Goal: Information Seeking & Learning: Learn about a topic

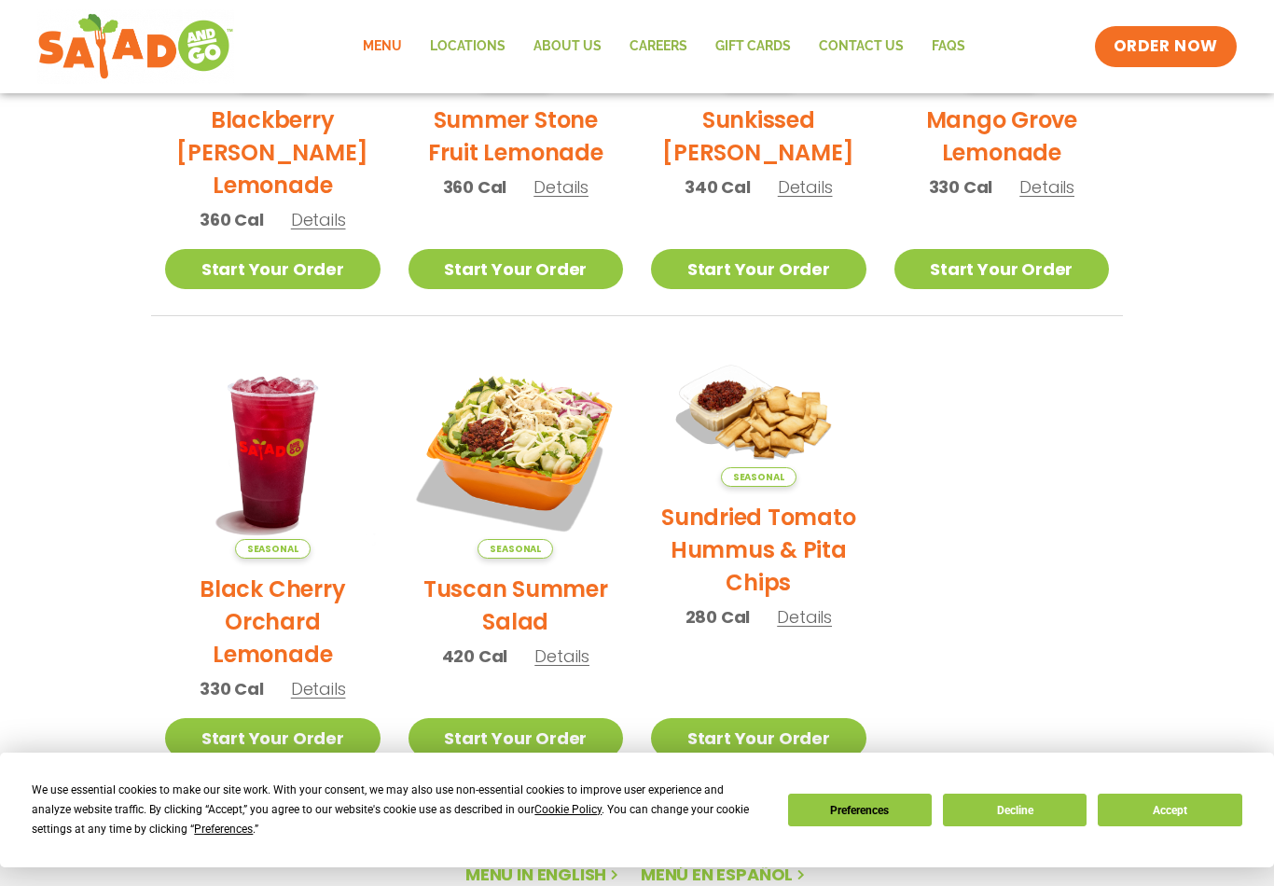
scroll to position [650, 0]
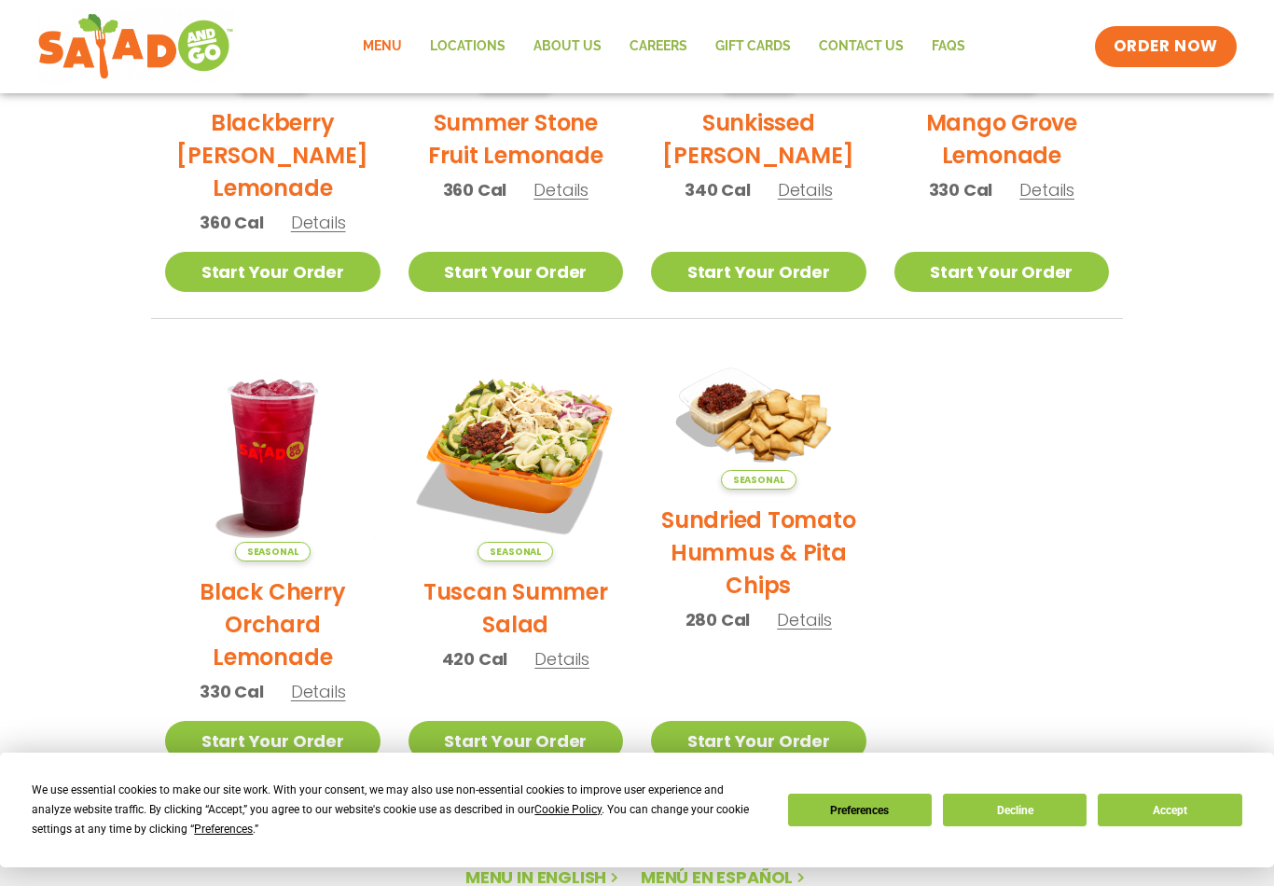
click at [463, 29] on link "Locations" at bounding box center [468, 46] width 104 height 43
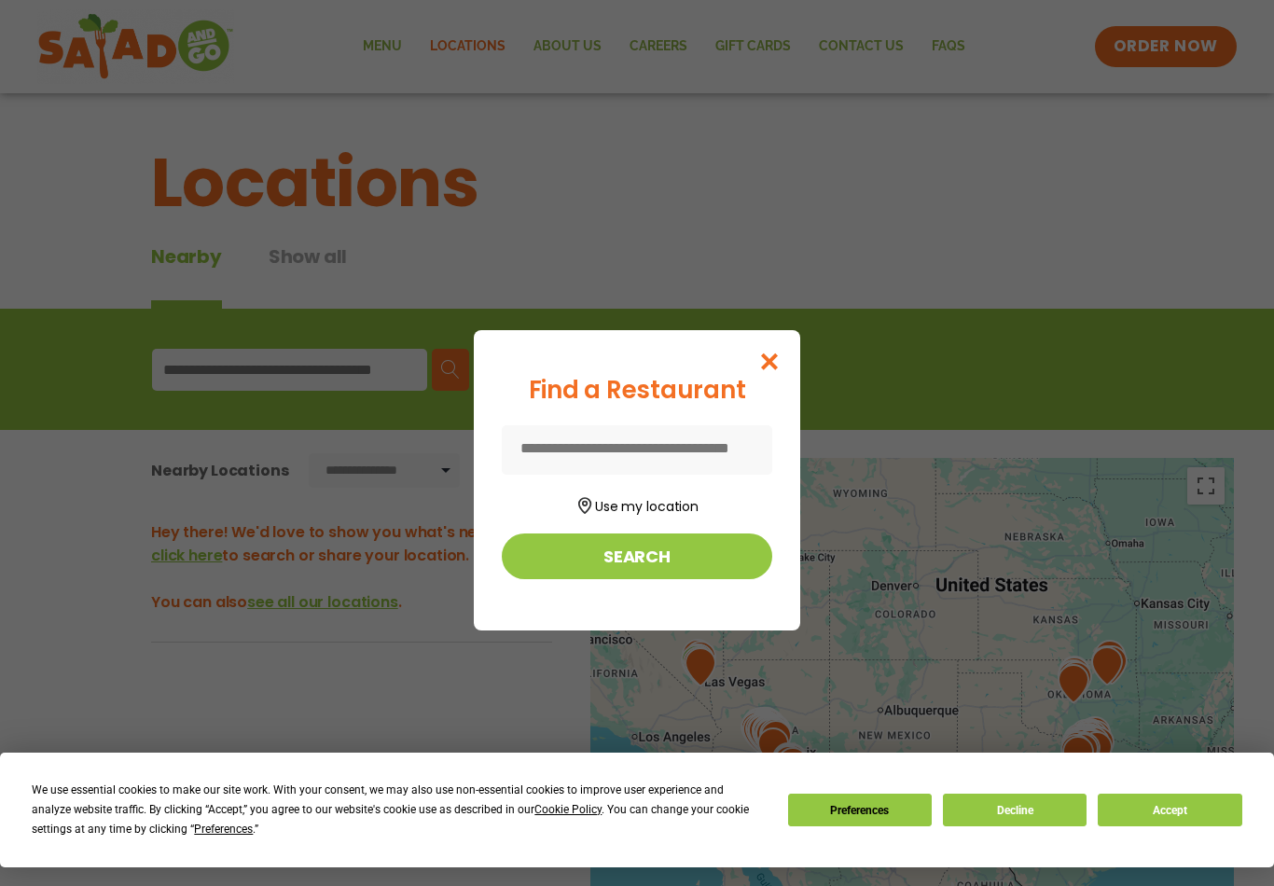
click at [653, 517] on button "Use my location" at bounding box center [637, 504] width 271 height 25
click at [650, 569] on button "Search" at bounding box center [637, 557] width 271 height 46
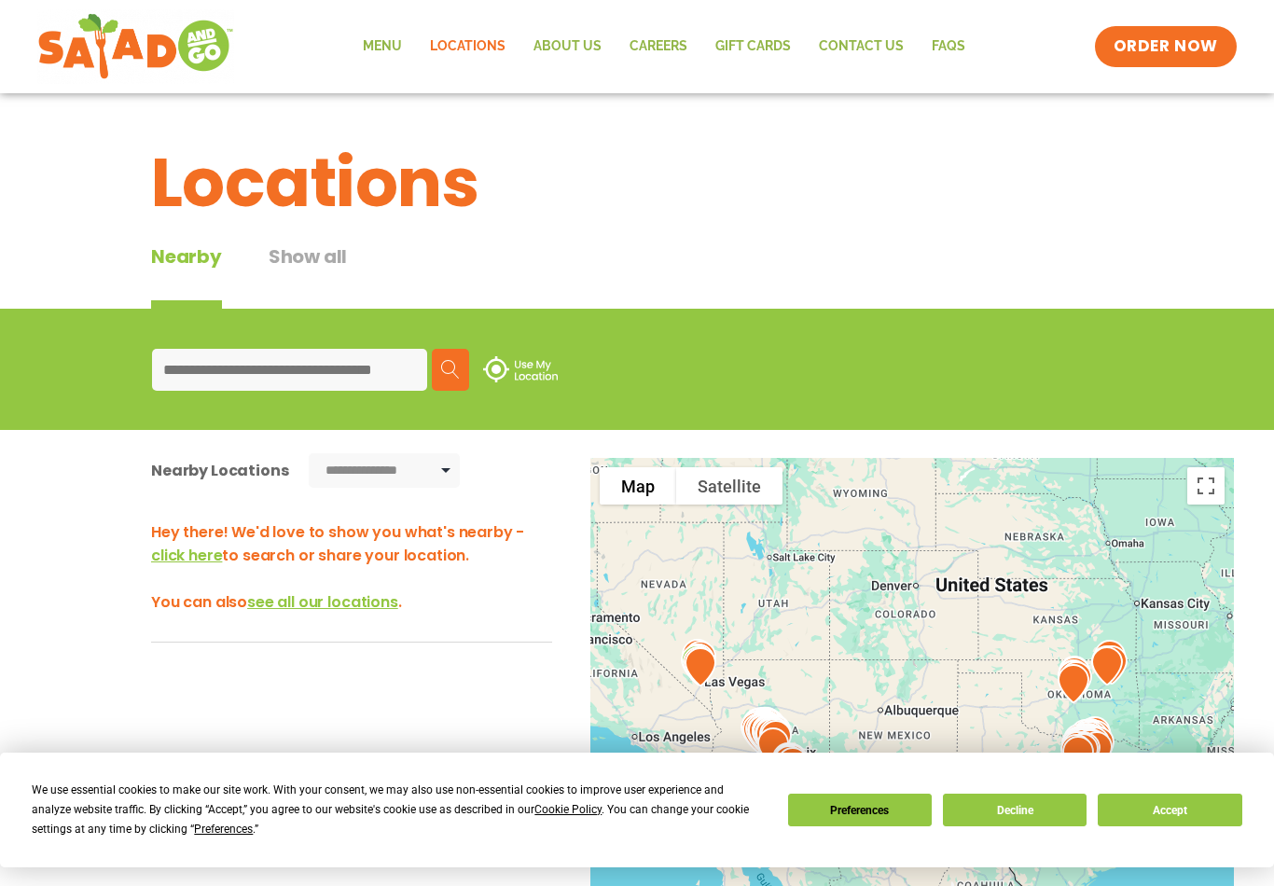
click at [302, 373] on input at bounding box center [289, 370] width 275 height 42
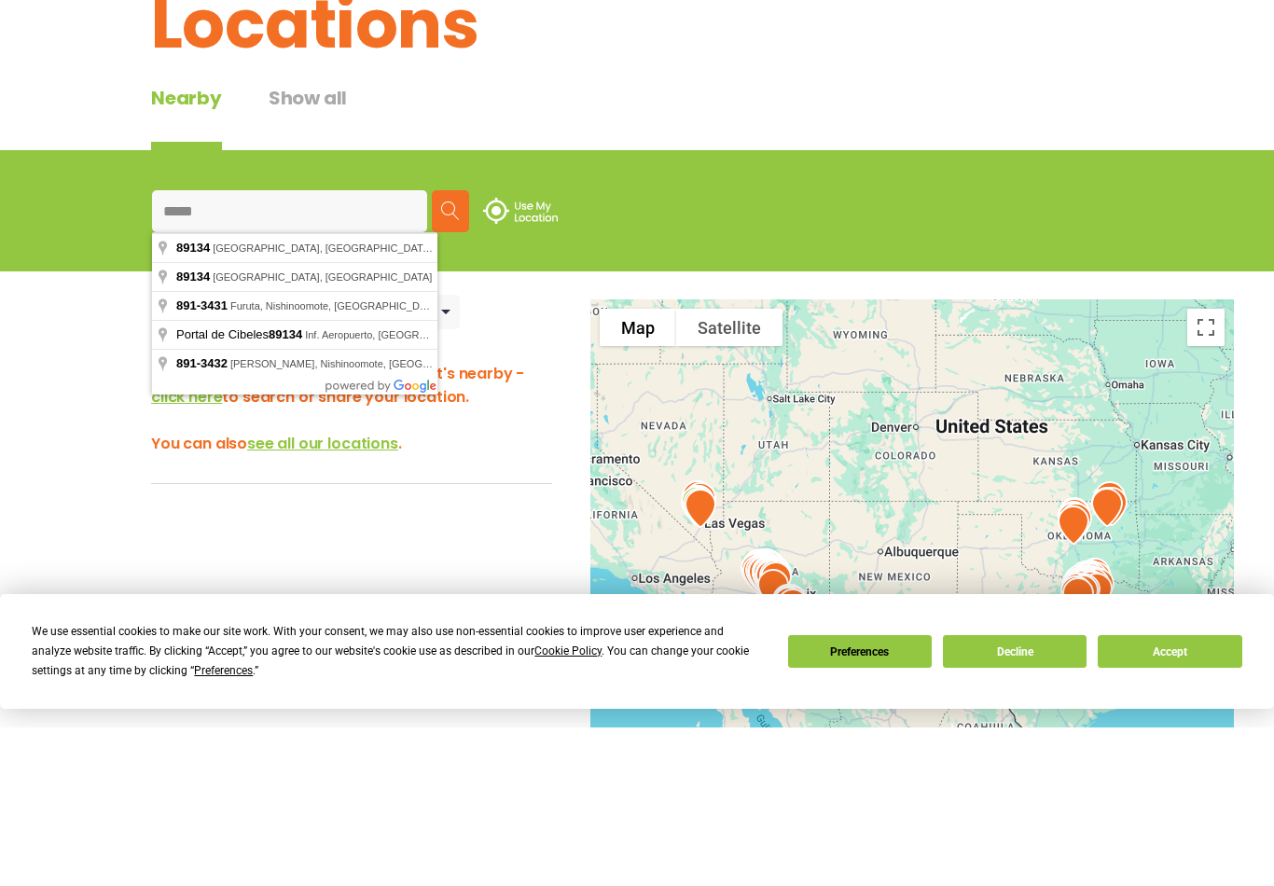
type input "**********"
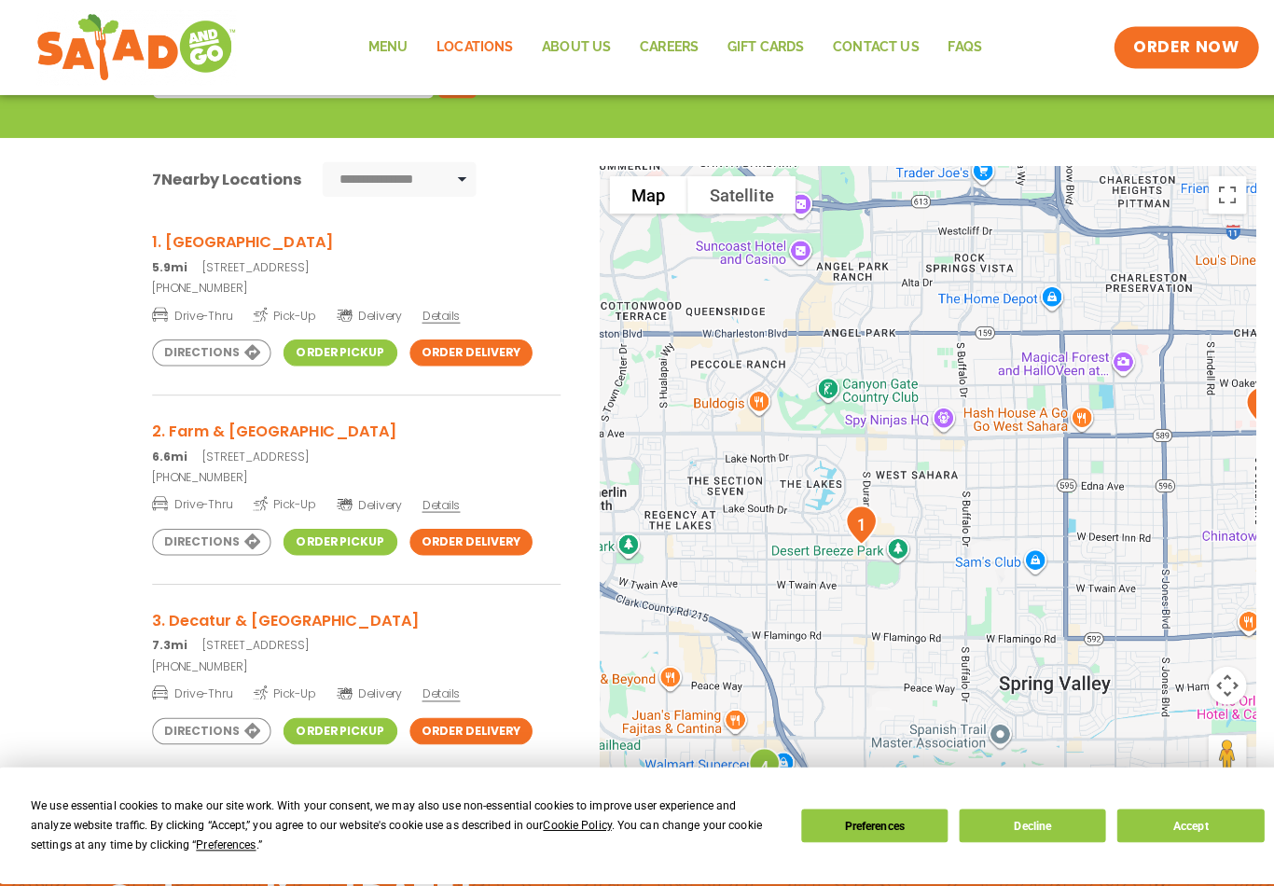
scroll to position [299, 0]
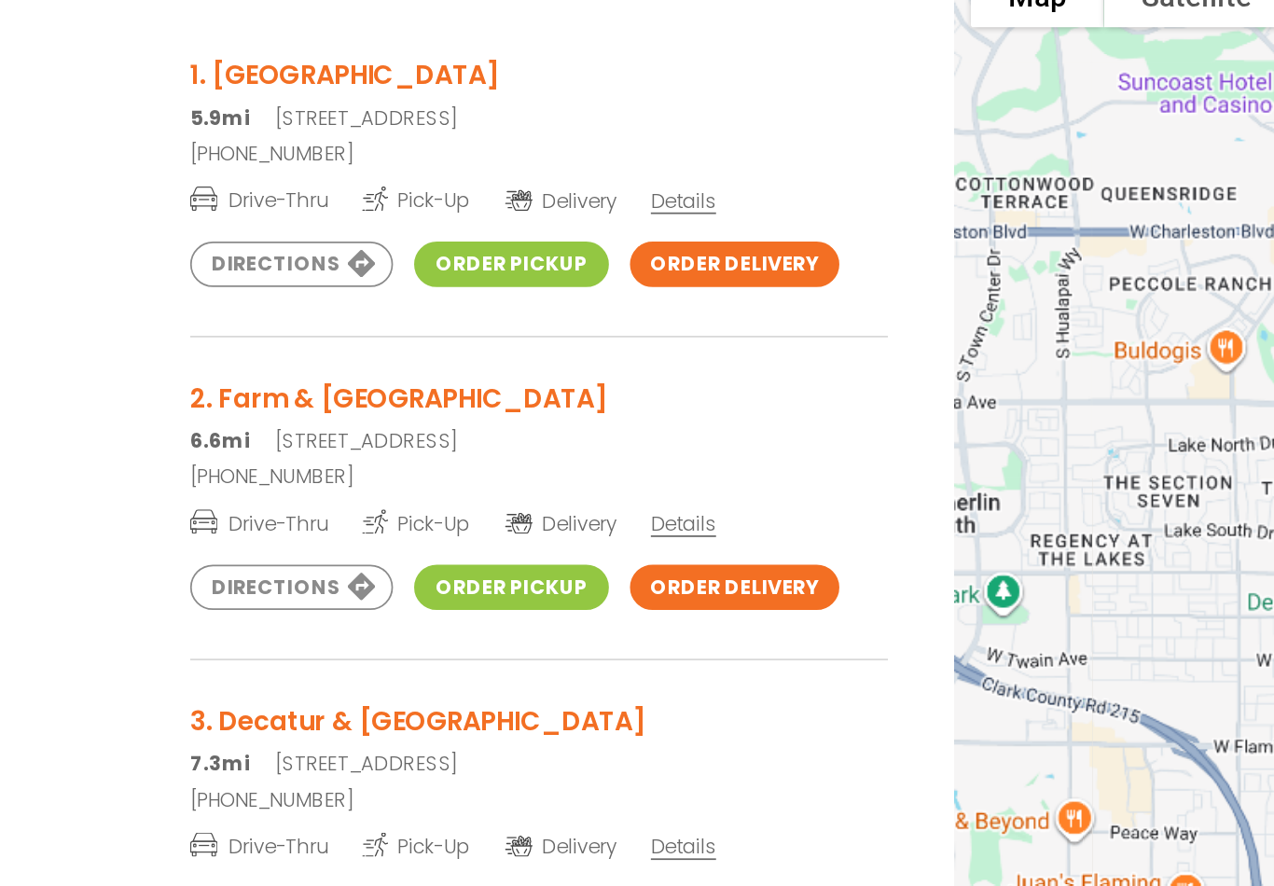
click at [416, 298] on span "Details" at bounding box center [434, 306] width 37 height 16
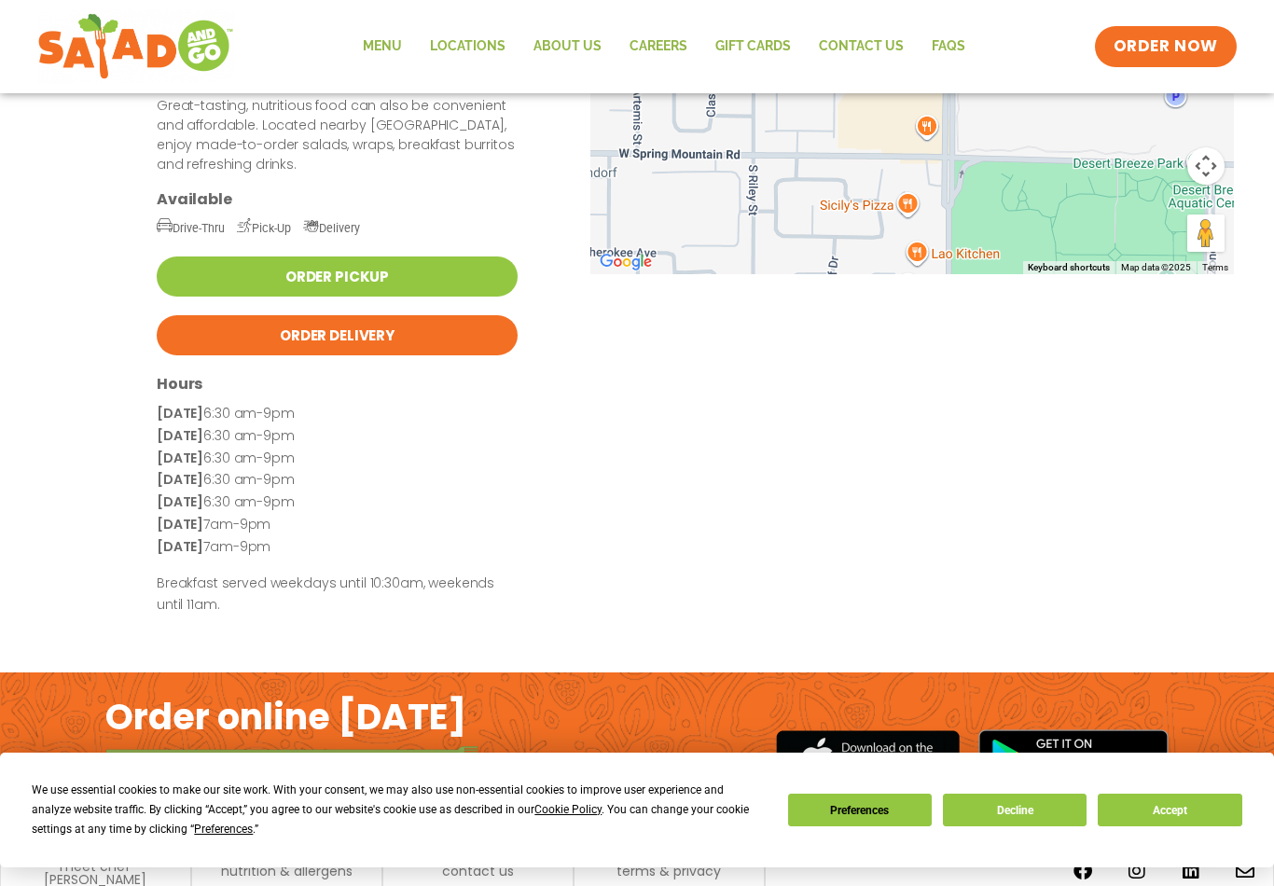
scroll to position [341, 0]
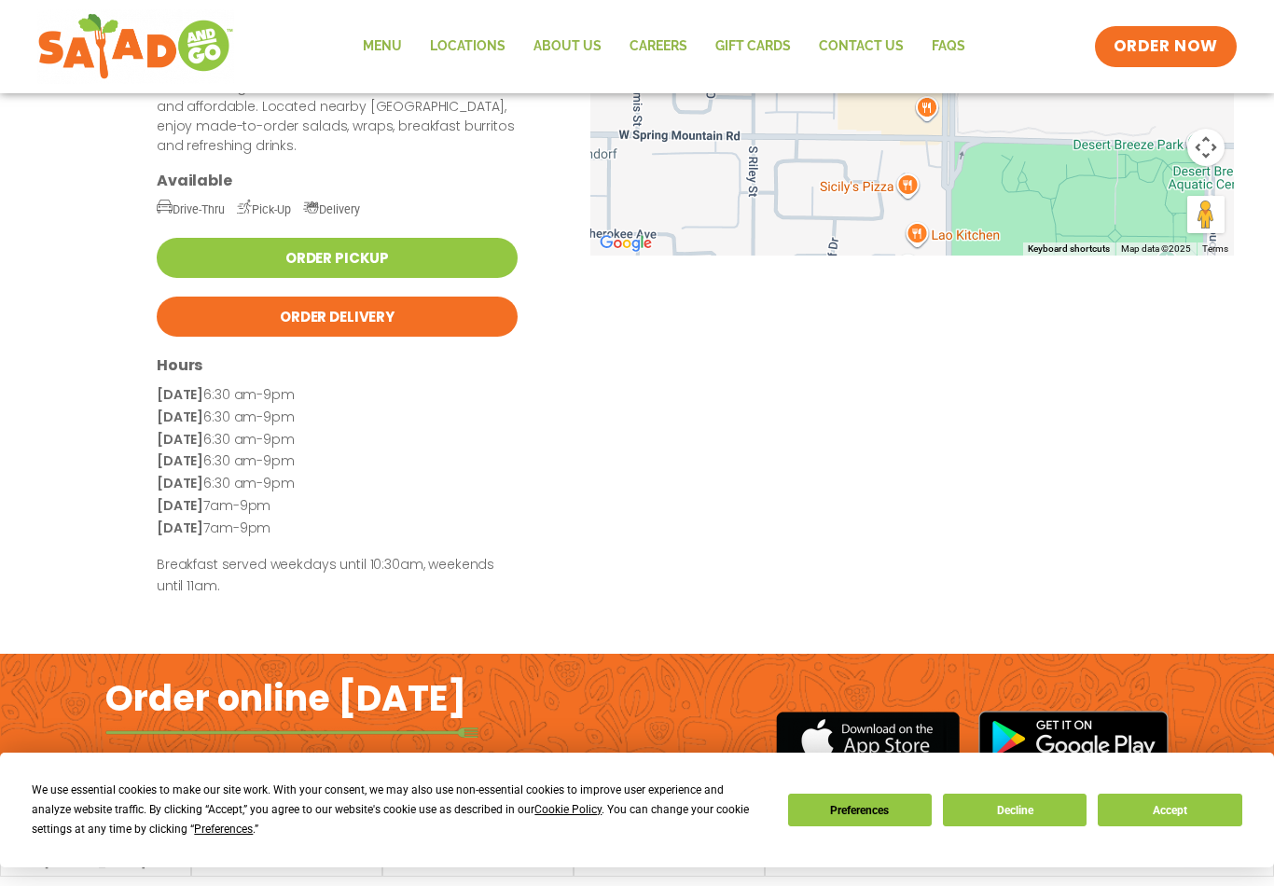
click at [416, 518] on p "[DATE] 7am-9pm" at bounding box center [337, 529] width 361 height 22
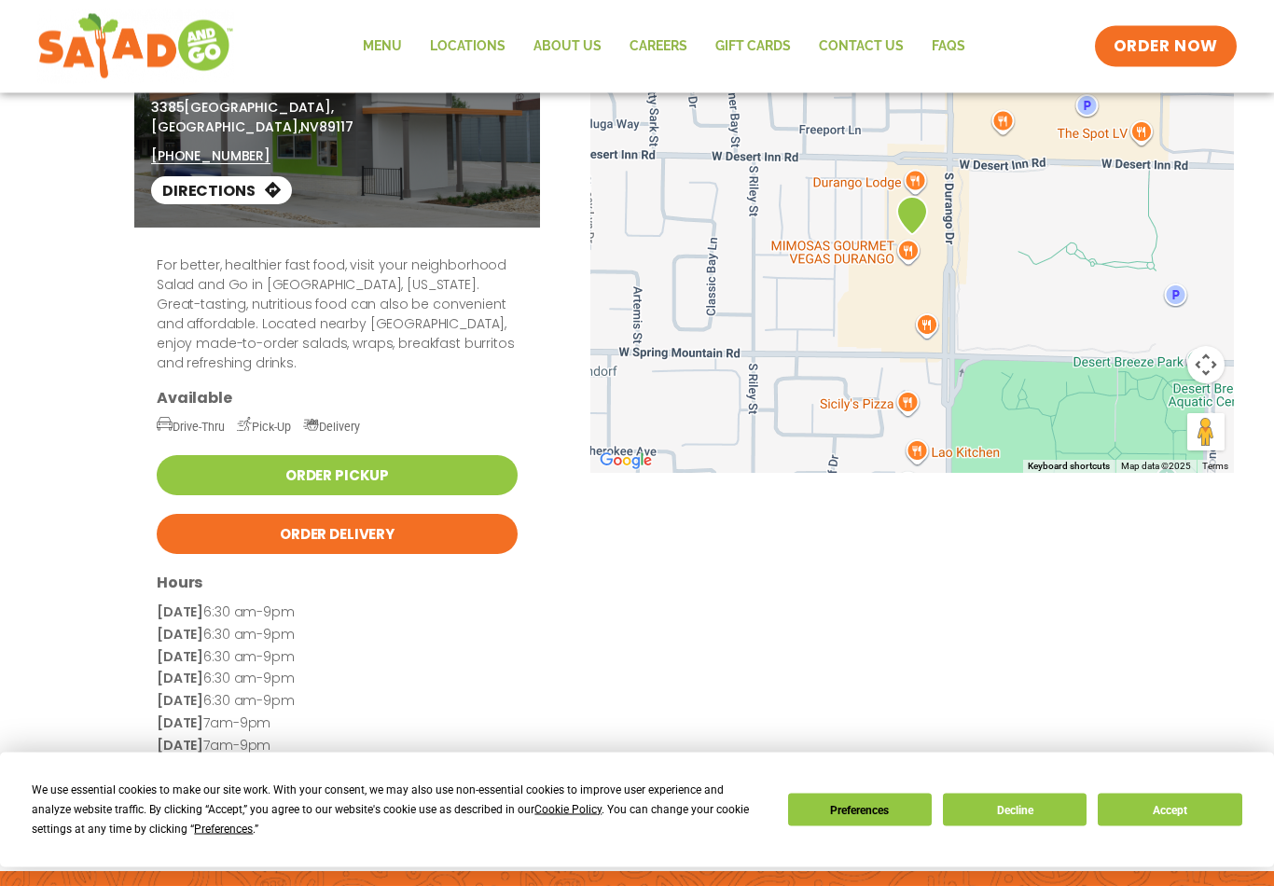
scroll to position [0, 0]
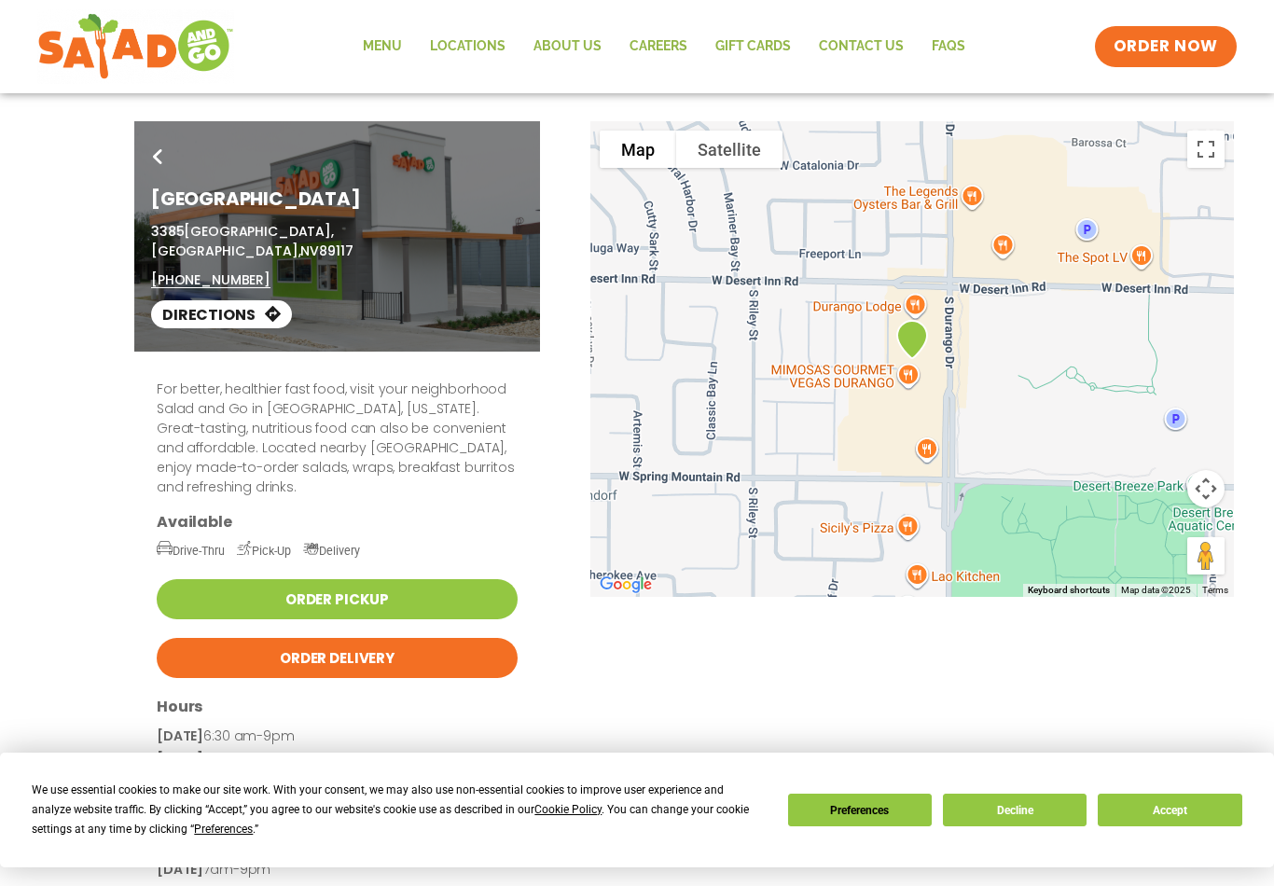
click at [384, 35] on link "Menu" at bounding box center [382, 46] width 67 height 43
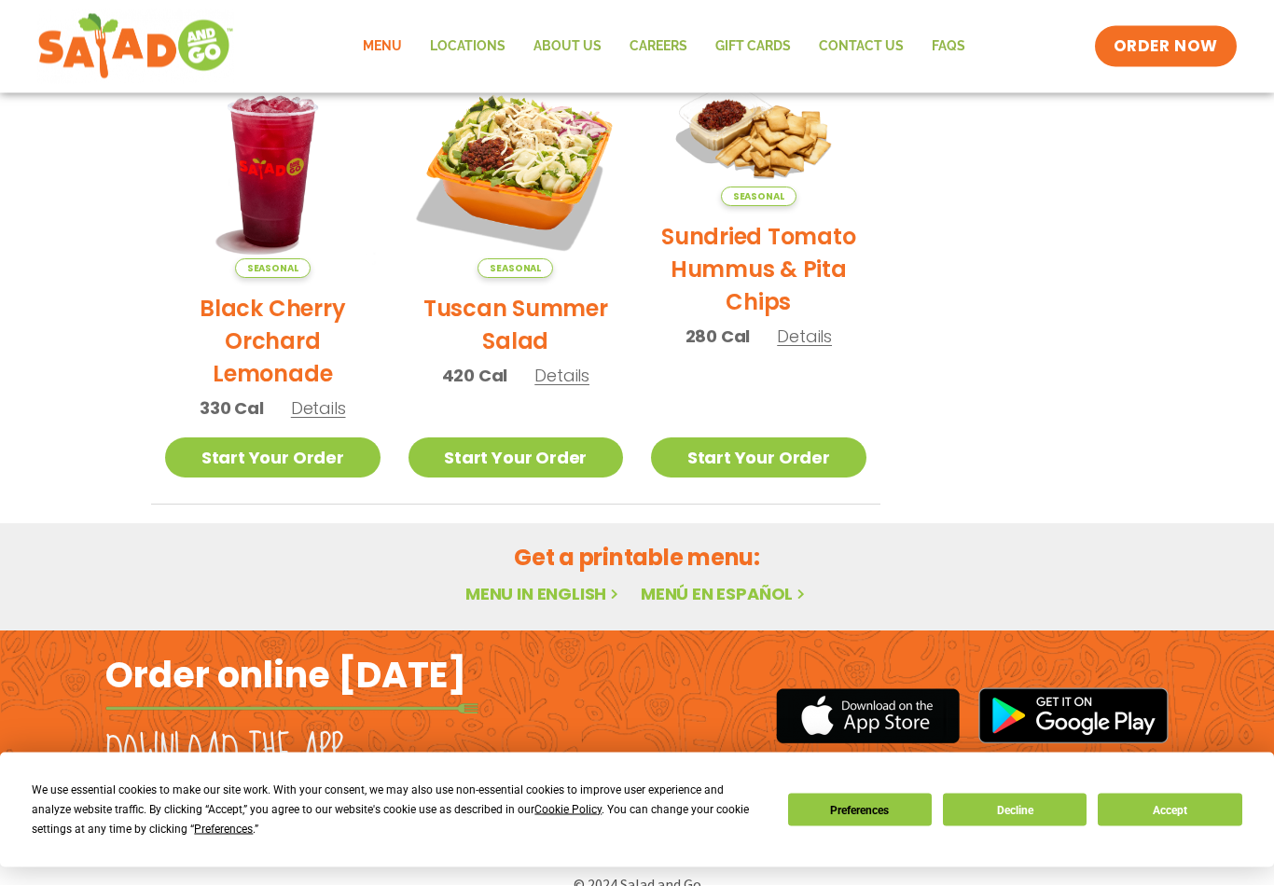
scroll to position [935, 0]
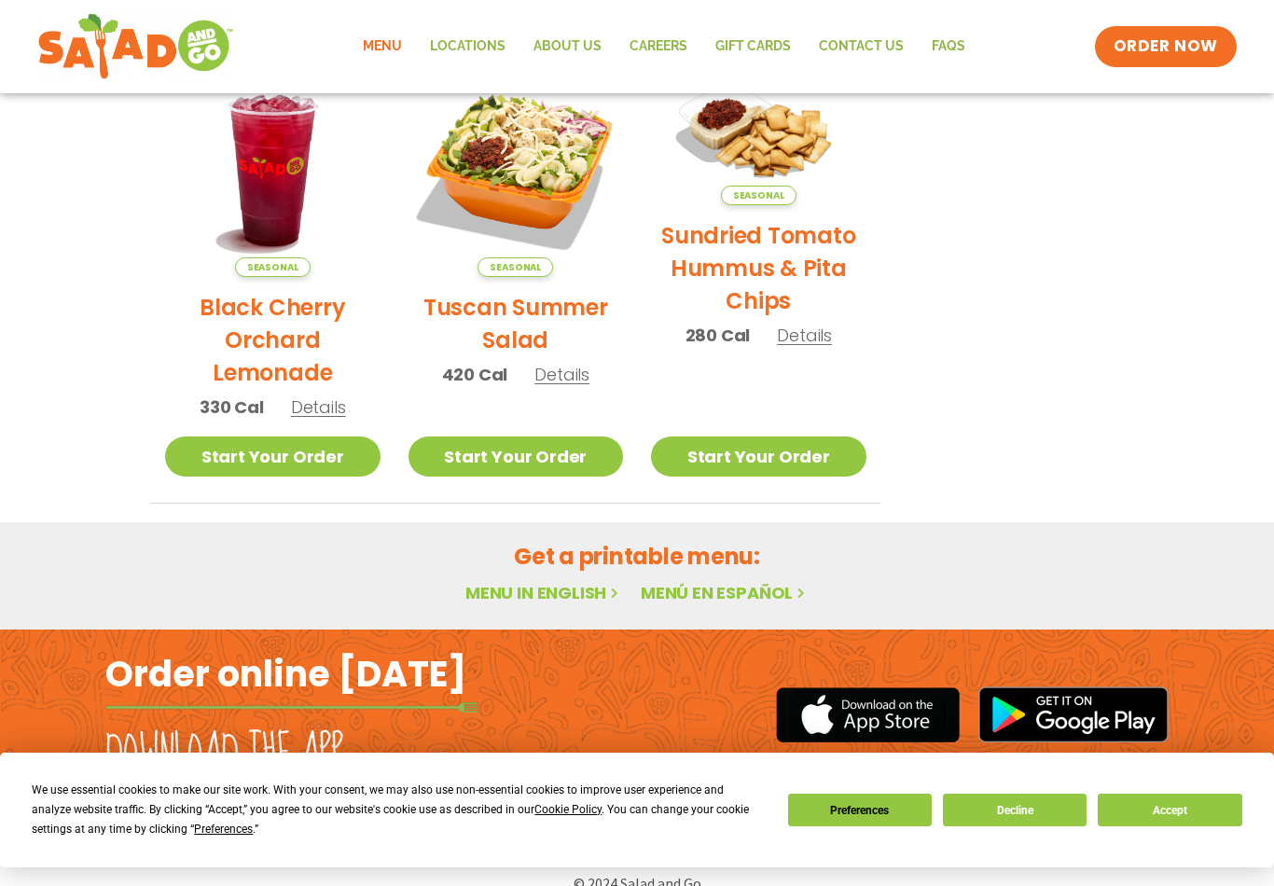
click at [551, 592] on link "Menu in English" at bounding box center [544, 592] width 157 height 23
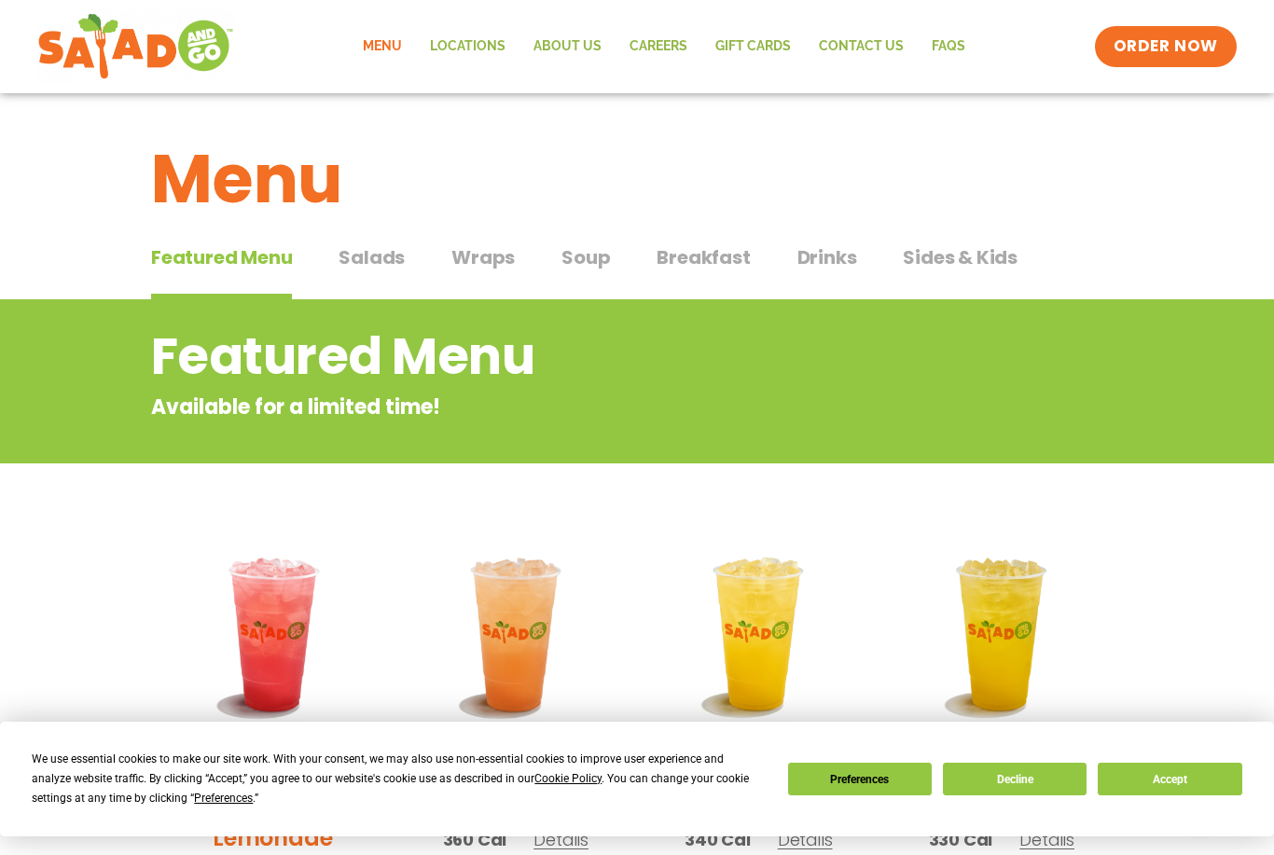
click at [701, 253] on span "Breakfast" at bounding box center [703, 257] width 93 height 28
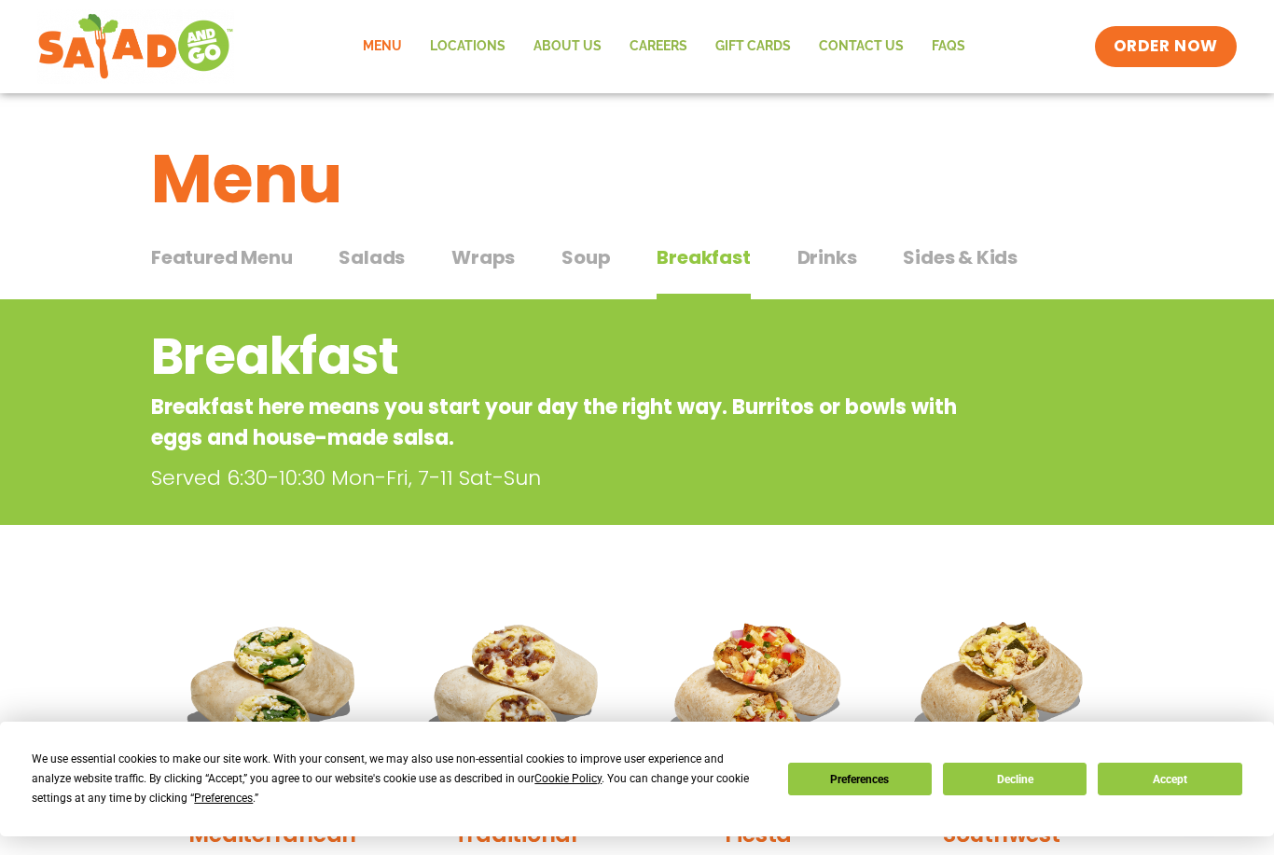
click at [592, 255] on span "Soup" at bounding box center [586, 257] width 49 height 28
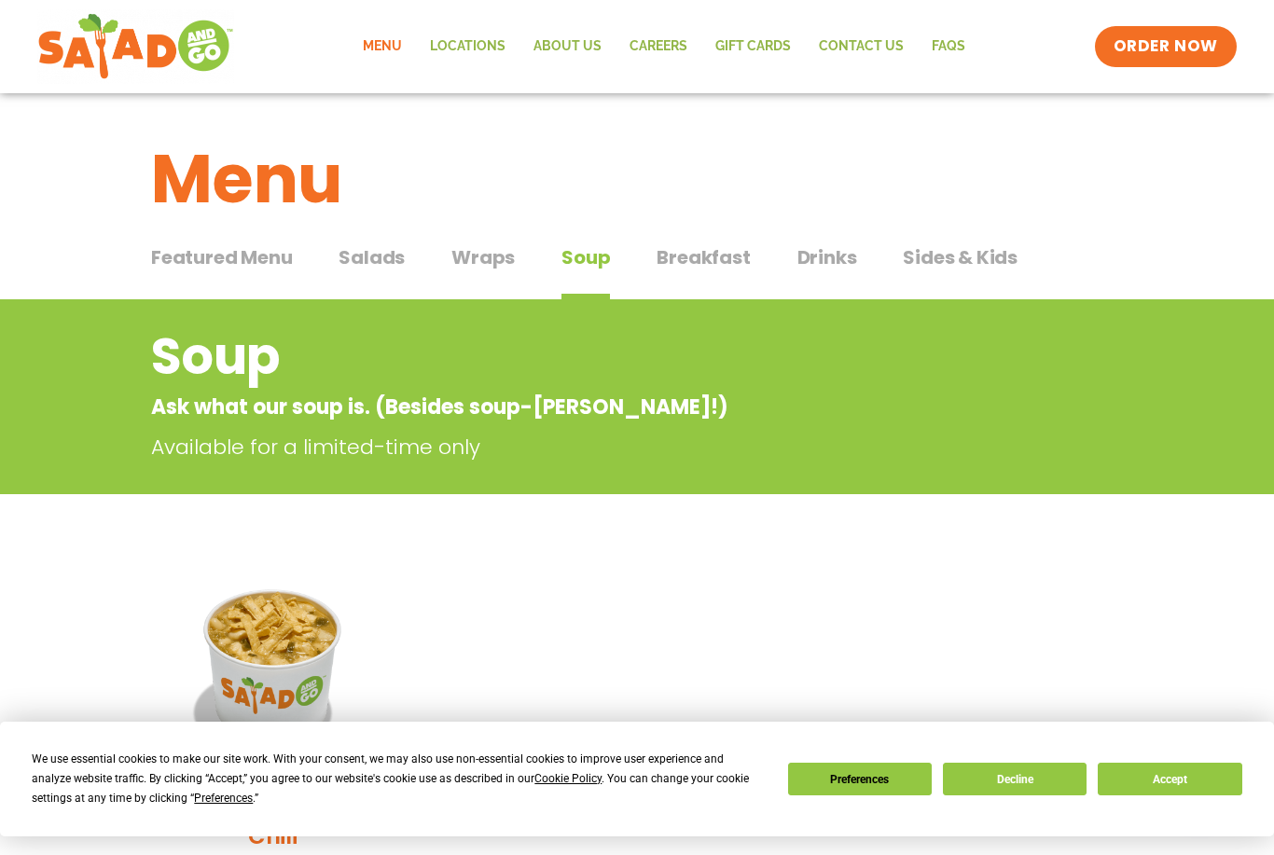
click at [490, 263] on span "Wraps" at bounding box center [483, 257] width 63 height 28
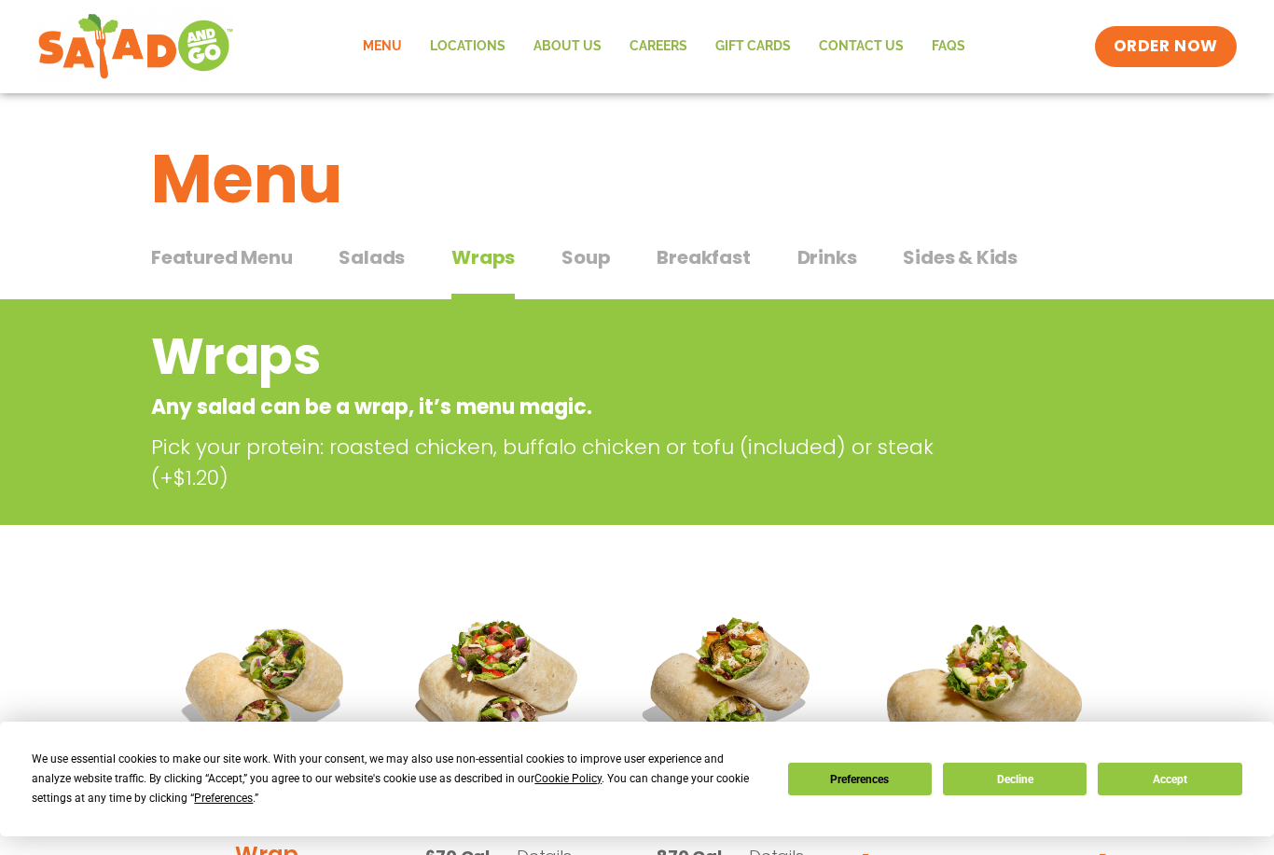
click at [368, 255] on span "Salads" at bounding box center [372, 257] width 66 height 28
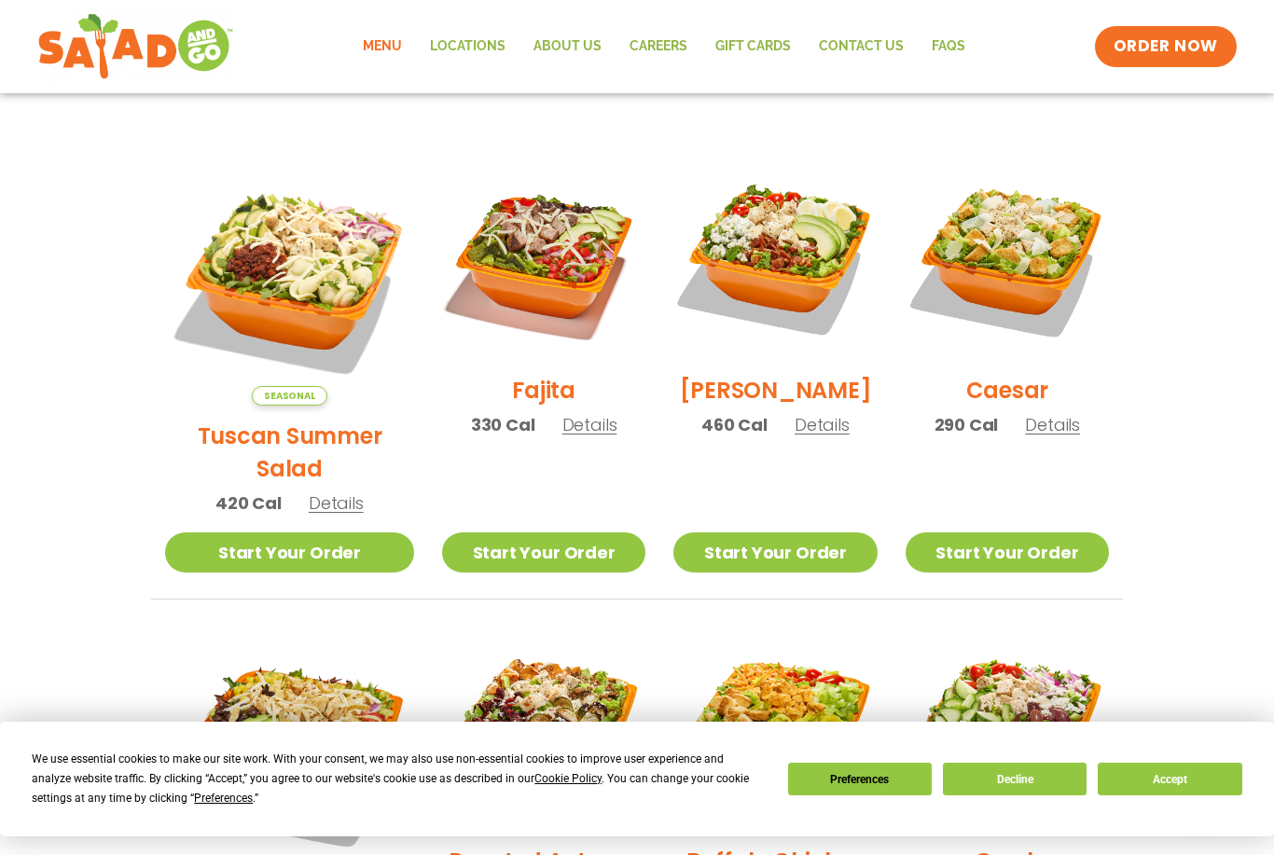
scroll to position [462, 0]
